Goal: Information Seeking & Learning: Find specific page/section

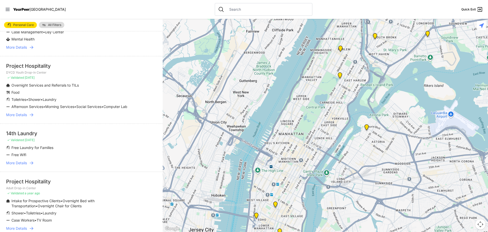
scroll to position [967, 0]
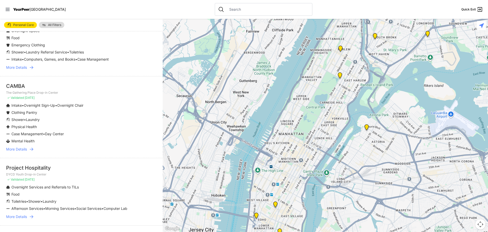
click at [14, 147] on span "More Details" at bounding box center [16, 149] width 21 height 5
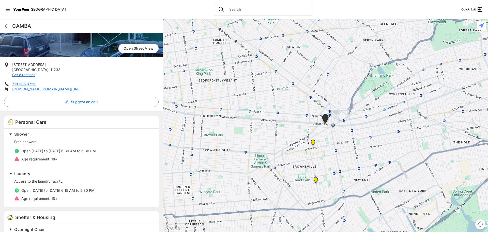
scroll to position [76, 0]
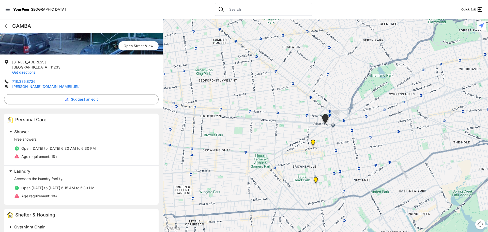
drag, startPoint x: 46, startPoint y: 79, endPoint x: 43, endPoint y: 80, distance: 3.5
click at [43, 80] on ul "[STREET_ADDRESS] Get directions 718.385.8726 [PERSON_NAME][DOMAIN_NAME][URL]" at bounding box center [81, 75] width 155 height 30
drag, startPoint x: 12, startPoint y: 57, endPoint x: 35, endPoint y: 81, distance: 32.4
click at [35, 81] on div "[GEOGRAPHIC_DATA] [STREET_ADDRESS] Get directions 718.385.8726 [PERSON_NAME][DO…" at bounding box center [81, 188] width 163 height 414
copy ul "[STREET_ADDRESS] Get directions 718.385.8726"
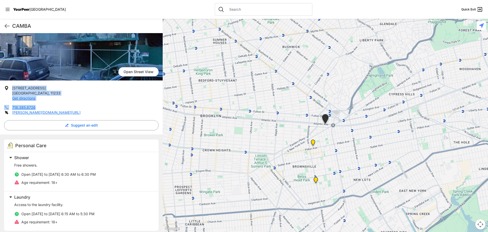
scroll to position [51, 0]
click at [86, 89] on li "[STREET_ADDRESS] Get directions" at bounding box center [81, 92] width 155 height 15
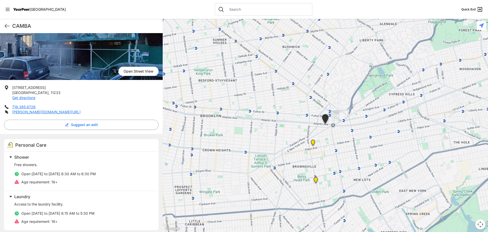
select select "recentlyUpdated"
